Goal: Find specific page/section: Find specific page/section

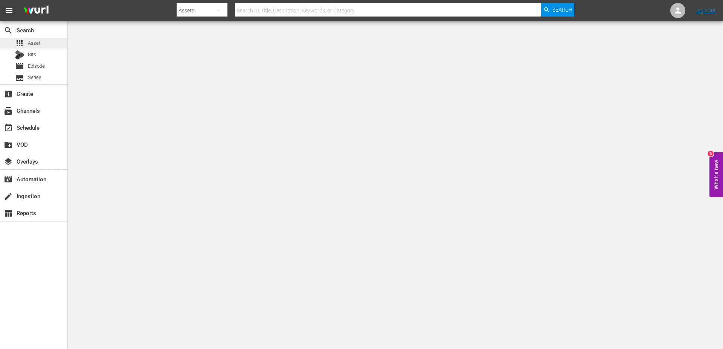
click at [33, 39] on div "apps Asset" at bounding box center [27, 43] width 25 height 11
